Goal: Transaction & Acquisition: Purchase product/service

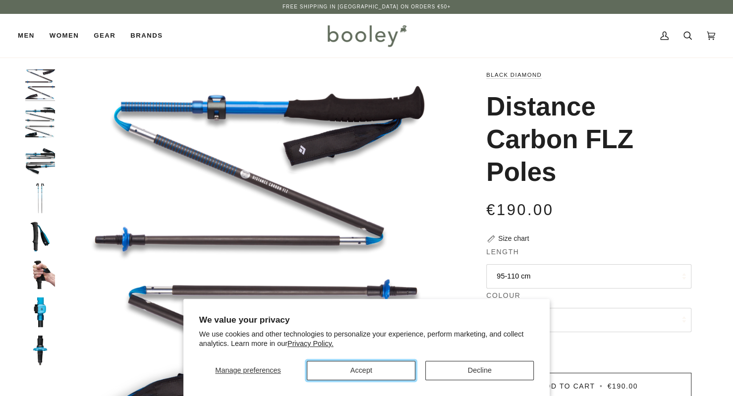
click at [391, 368] on button "Accept" at bounding box center [361, 370] width 109 height 19
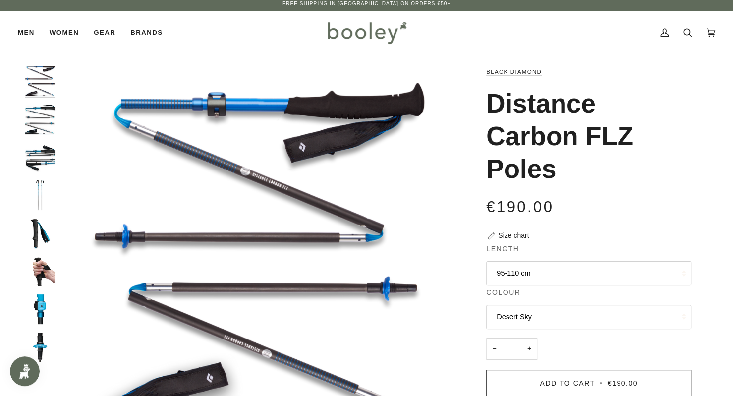
scroll to position [50, 0]
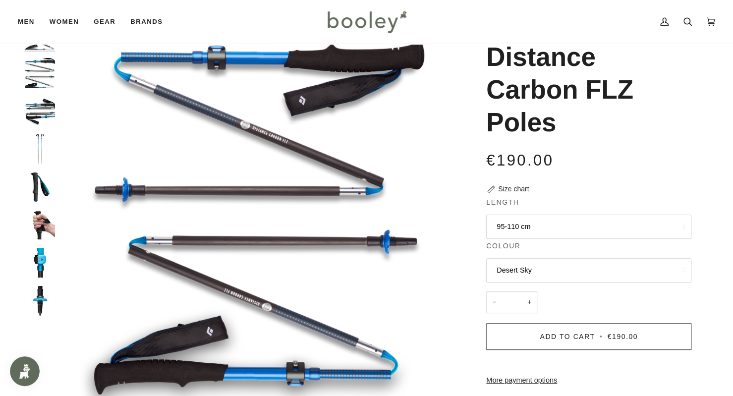
click at [578, 229] on button "95-110 cm" at bounding box center [588, 227] width 205 height 24
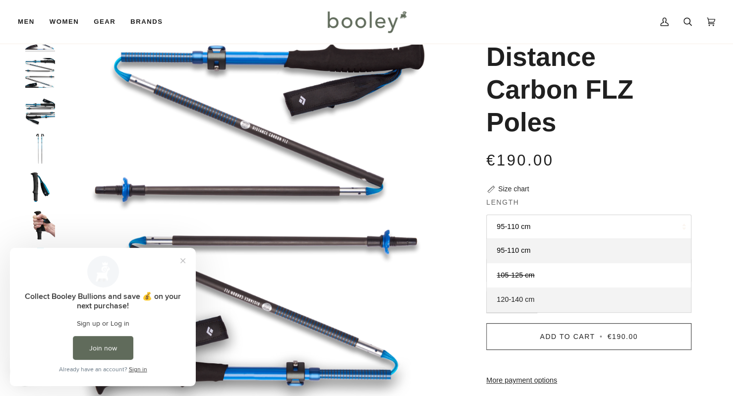
scroll to position [0, 0]
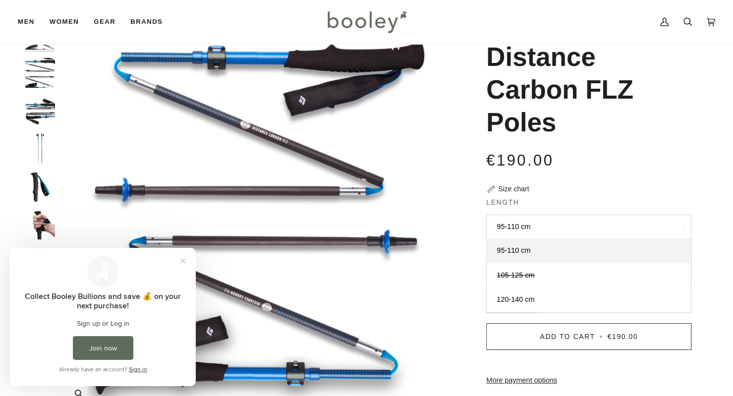
click at [422, 289] on img "Black Diamond Distance Carbon FLZ Poles Ultra Blue - Booley Galway" at bounding box center [256, 216] width 392 height 392
drag, startPoint x: 182, startPoint y: 258, endPoint x: 181, endPoint y: 250, distance: 7.6
click at [181, 258] on button "Close prompt" at bounding box center [183, 261] width 18 height 18
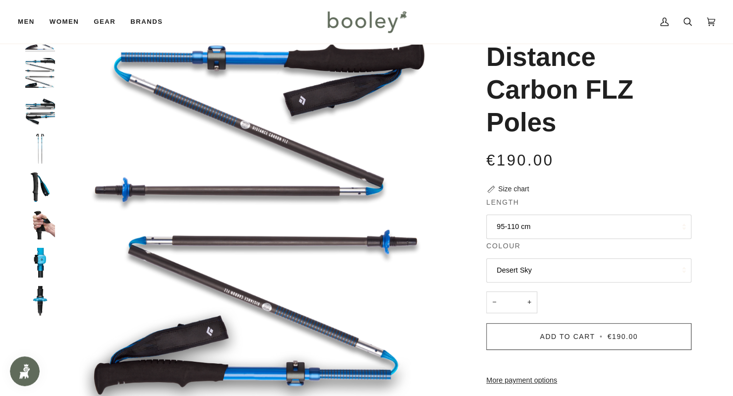
click at [41, 156] on img "Black Diamond Distance Carbon FLZ Poles Desert Sky - Booley Galway" at bounding box center [40, 149] width 30 height 30
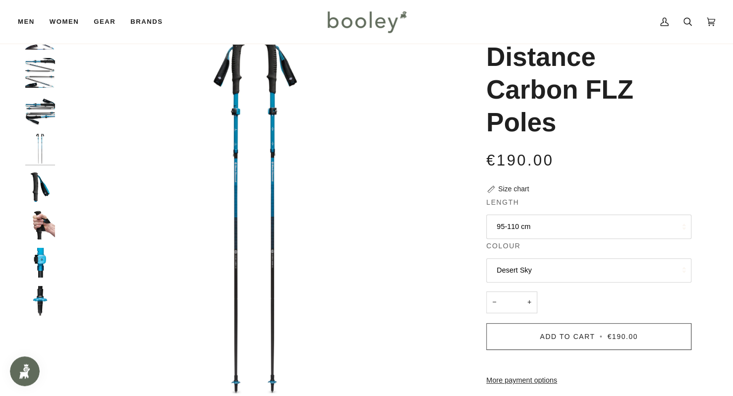
click at [41, 192] on img "Black Diamond Distance Carbon FLZ Poles Desert Sky - Booley Galway" at bounding box center [40, 187] width 30 height 30
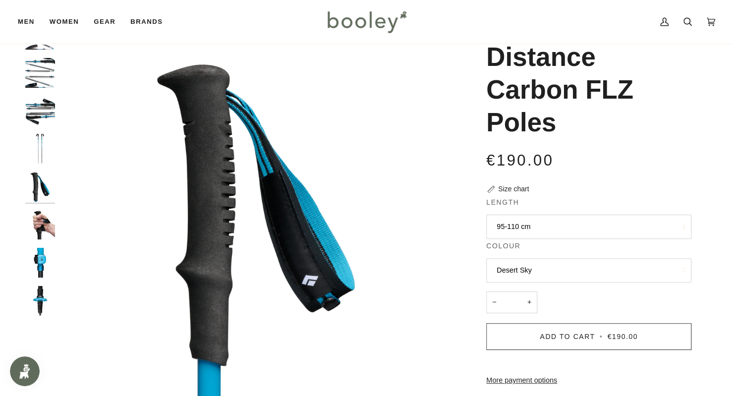
click at [49, 229] on img "Black Diamond Distance Carbon FLZ Poles Desert Sky - Booley Galway" at bounding box center [40, 225] width 30 height 30
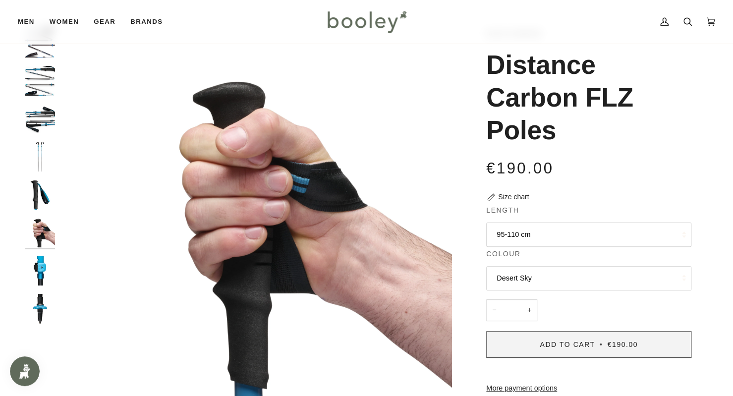
scroll to position [149, 0]
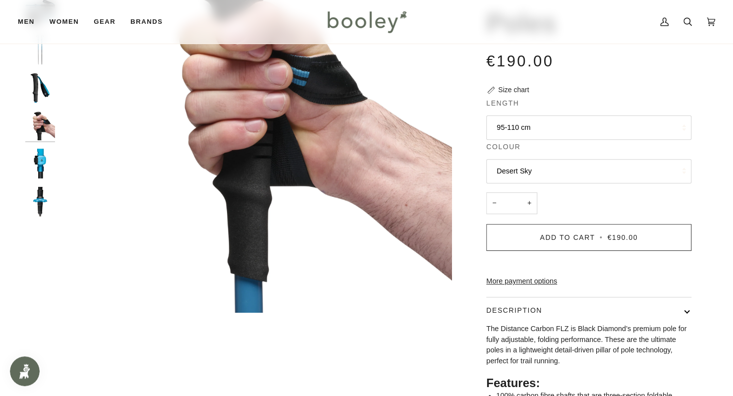
click at [546, 169] on button "Desert Sky" at bounding box center [588, 171] width 205 height 24
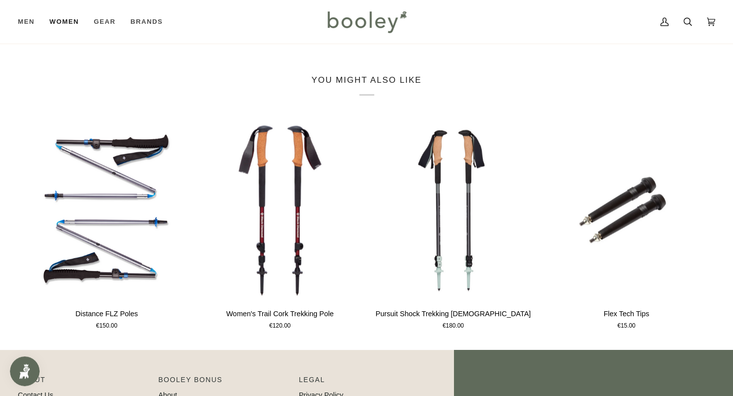
scroll to position [369, 0]
